Goal: Find specific page/section: Find specific page/section

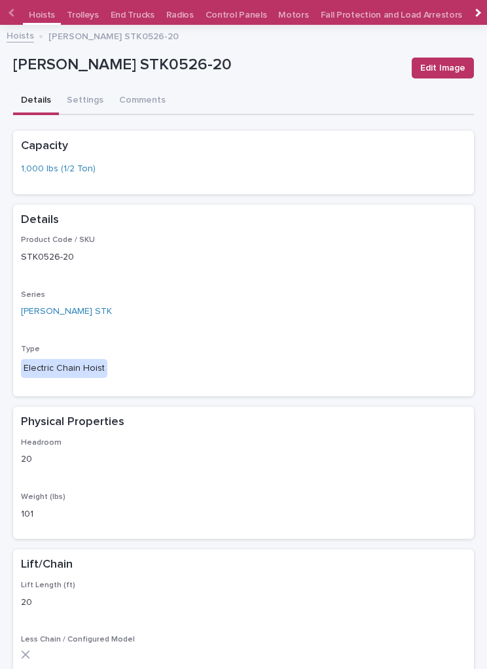
click at [13, 12] on div at bounding box center [13, 13] width 9 height 9
click at [16, 13] on div at bounding box center [12, 12] width 21 height 25
click at [16, 12] on div at bounding box center [13, 13] width 9 height 9
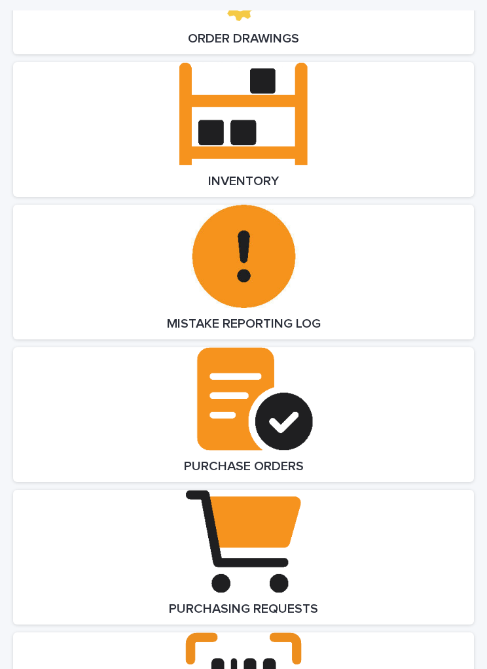
scroll to position [2702, 0]
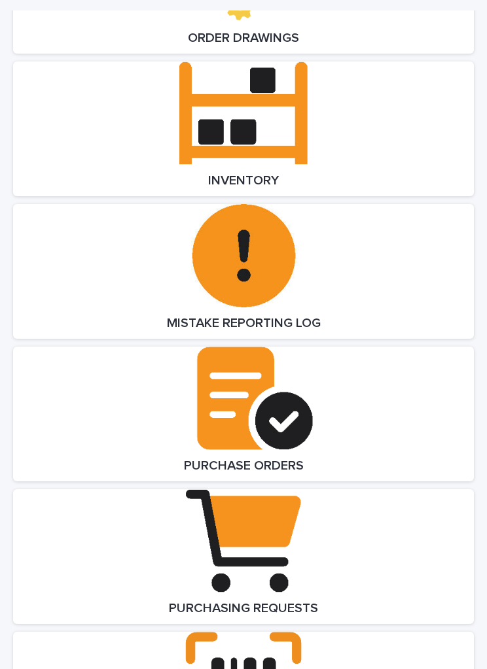
click at [372, 142] on link "Open Link" at bounding box center [243, 128] width 460 height 135
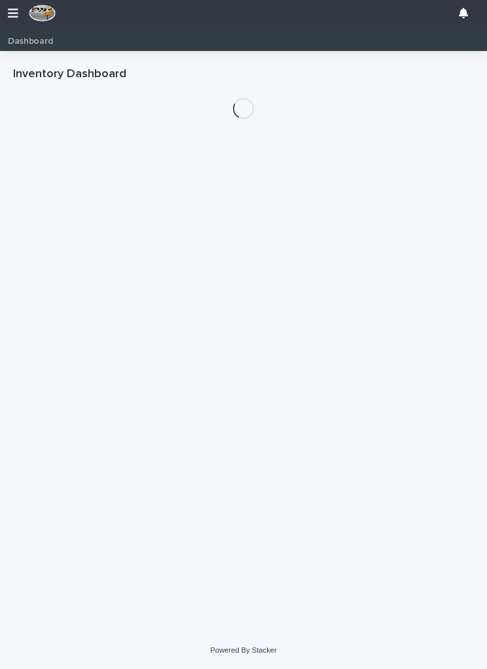
scroll to position [0, 6]
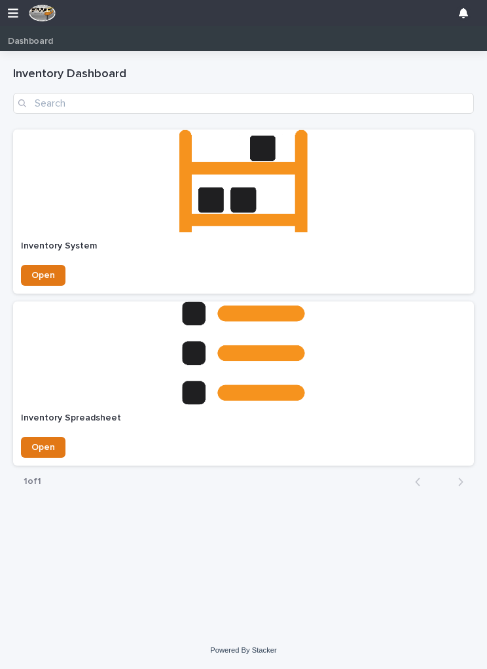
click at [56, 273] on link "Open" at bounding box center [43, 275] width 44 height 21
